Goal: Transaction & Acquisition: Purchase product/service

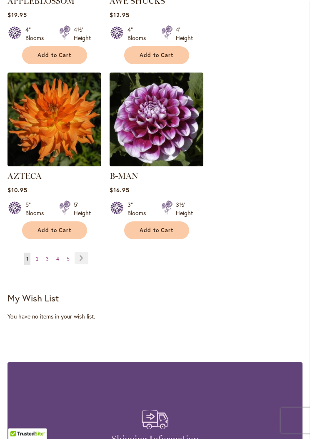
scroll to position [1514, 0]
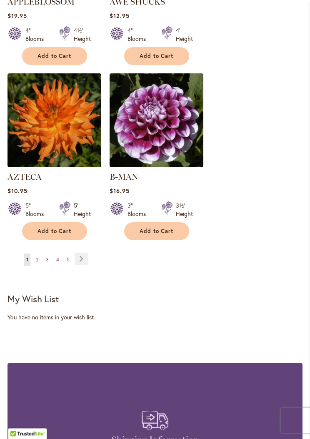
click at [87, 253] on link "Page Next" at bounding box center [82, 259] width 14 height 13
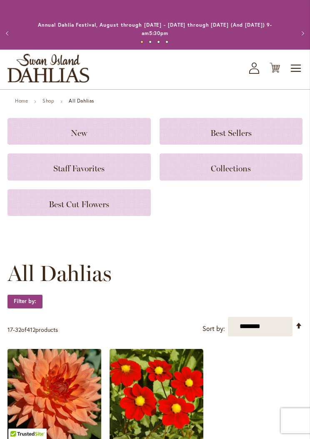
click at [230, 136] on span "Best Sellers" at bounding box center [231, 133] width 41 height 10
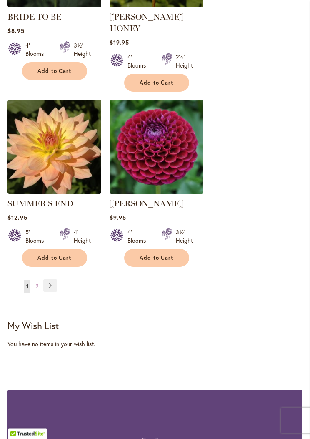
scroll to position [1380, 0]
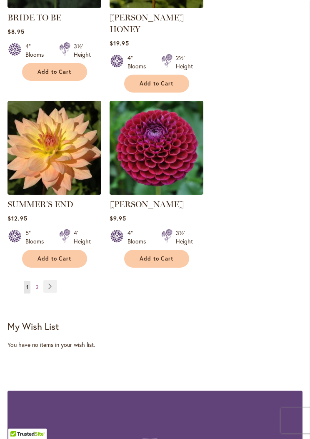
click at [53, 280] on link "Page Next" at bounding box center [50, 286] width 14 height 13
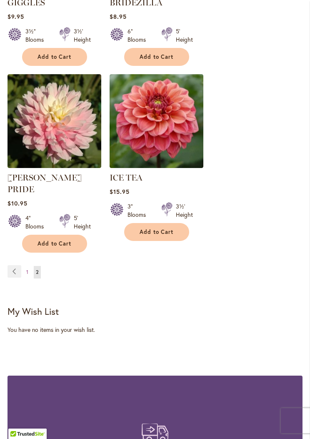
scroll to position [1384, 0]
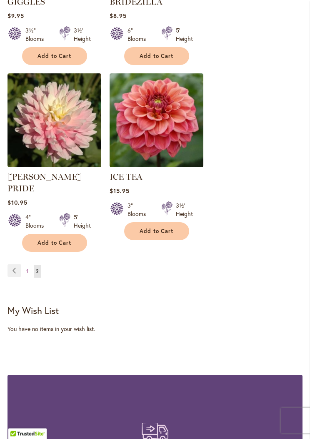
click at [60, 172] on link "CHILSON'S PRIDE" at bounding box center [45, 183] width 74 height 22
